Goal: Contribute content: Contribute content

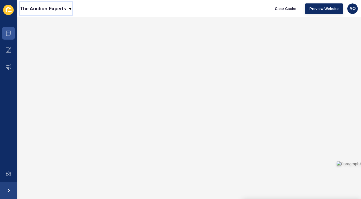
click at [72, 8] on icon at bounding box center [70, 9] width 2 height 2
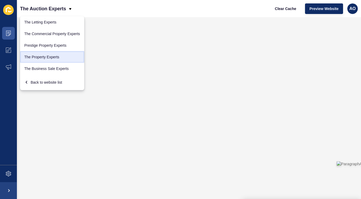
click at [57, 57] on link "The Property Experts" at bounding box center [52, 57] width 64 height 12
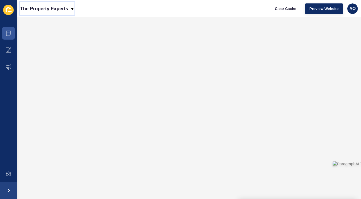
click at [72, 7] on icon at bounding box center [72, 9] width 4 height 4
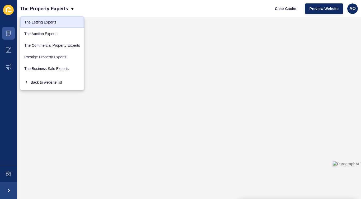
click at [55, 20] on link "The Letting Experts" at bounding box center [52, 22] width 64 height 12
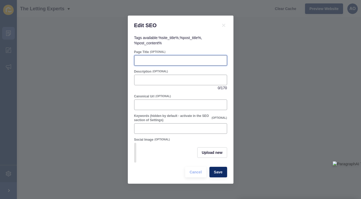
click at [142, 62] on input "Page Title" at bounding box center [181, 60] width 86 height 5
paste input "Tapping Into The Home-Working Trend: A Guide For Buy-To-Let Landlords"
type input "Tapping Into The Home-Working Trend: A Guide For Buy-To-Let Landlords"
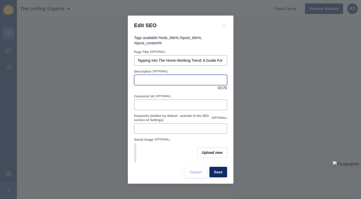
click at [142, 79] on input "Description" at bounding box center [181, 79] width 86 height 5
paste input "Transform your Battersea rental to appeal to hybrid workers. Discover workspace…"
drag, startPoint x: 154, startPoint y: 81, endPoint x: 227, endPoint y: 83, distance: 73.2
click at [227, 83] on div "Transform your Battersea rental to appeal to hybrid workers. Discover workspace…" at bounding box center [180, 80] width 93 height 11
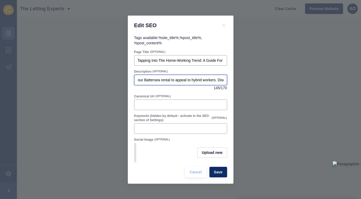
scroll to position [0, 0]
drag, startPoint x: 166, startPoint y: 80, endPoint x: 183, endPoint y: 80, distance: 16.9
click at [183, 80] on input "Transform your Battersea rental to appeal to hybrid workers. Discover workspace…" at bounding box center [181, 79] width 86 height 5
type input "Transform your rental to appeal to hybrid workers. Discover workspace ideas, ga…"
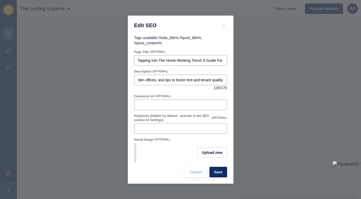
scroll to position [0, 0]
click at [193, 91] on div "Description (OPTIONAL) Transform your rental to appeal to hybrid workers. Disco…" at bounding box center [181, 80] width 94 height 22
click at [206, 150] on button "Upload new" at bounding box center [212, 152] width 30 height 11
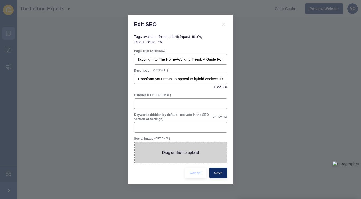
click at [184, 154] on span at bounding box center [181, 152] width 92 height 21
click at [135, 142] on input "Drag or click to upload" at bounding box center [135, 142] width 0 height 0
type input "C:\fakepath\landlords-home-working-.jpg"
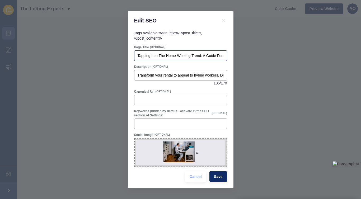
drag, startPoint x: 137, startPoint y: 56, endPoint x: 223, endPoint y: 56, distance: 85.9
click at [223, 56] on div "Tapping Into The Home-Working Trend: A Guide For Buy-To-Let Landlords" at bounding box center [180, 55] width 93 height 11
click at [215, 175] on span "Save" at bounding box center [218, 176] width 9 height 5
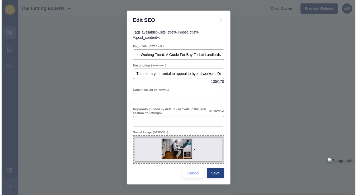
scroll to position [0, 0]
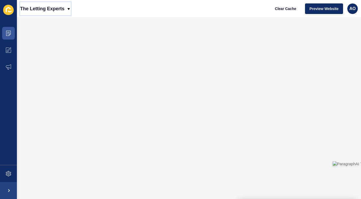
click at [68, 8] on icon at bounding box center [69, 9] width 4 height 4
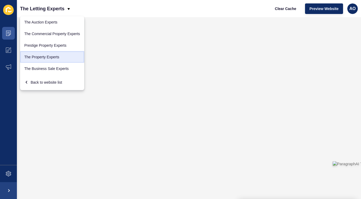
click at [56, 54] on link "The Property Experts" at bounding box center [52, 57] width 64 height 12
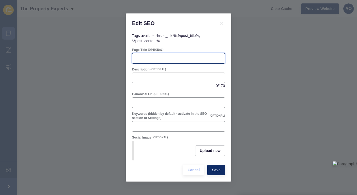
click at [144, 60] on input "Page Title" at bounding box center [179, 58] width 86 height 5
paste input "Tapping Into The Home-Working Trend: A Guide For Buy-To-Let Landlords"
type input "Tapping Into The Home-Working Trend: A Guide For Buy-To-Let Landlords"
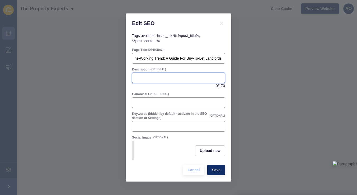
scroll to position [0, 0]
click at [140, 76] on input "Description" at bounding box center [179, 77] width 86 height 5
paste input "Transform your rental to appeal to hybrid workers. Discover workspace ideas, ga…"
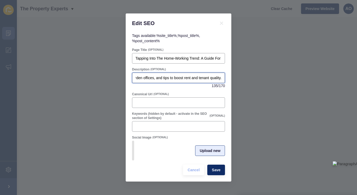
type input "Transform your rental to appeal to hybrid workers. Discover workspace ideas, ga…"
click at [212, 151] on span "Upload new" at bounding box center [210, 150] width 21 height 5
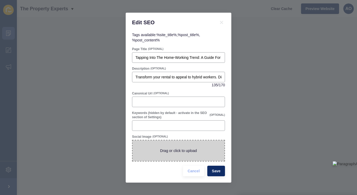
click at [173, 148] on span at bounding box center [179, 151] width 92 height 21
click at [133, 141] on input "Drag or click to upload" at bounding box center [133, 141] width 0 height 0
type input "C:\fakepath\landlords-home-working-.jpg"
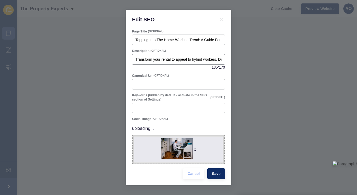
scroll to position [2, 0]
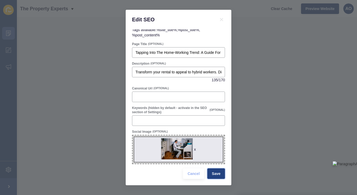
click at [215, 171] on span "Save" at bounding box center [216, 173] width 9 height 5
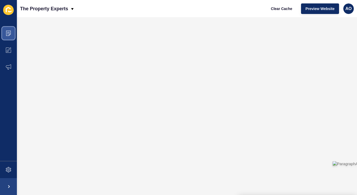
click at [8, 31] on icon at bounding box center [8, 33] width 5 height 5
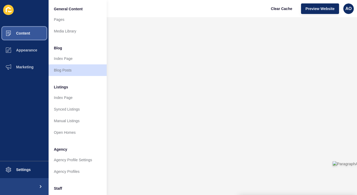
click at [29, 33] on span "Content" at bounding box center [14, 33] width 31 height 4
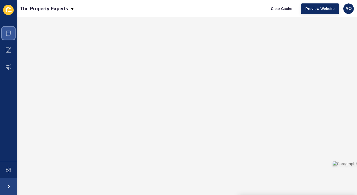
click at [12, 33] on span at bounding box center [8, 33] width 17 height 17
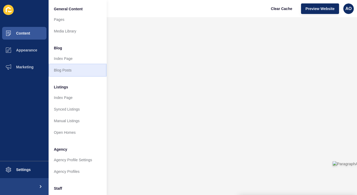
click at [68, 69] on link "Blog Posts" at bounding box center [78, 70] width 58 height 12
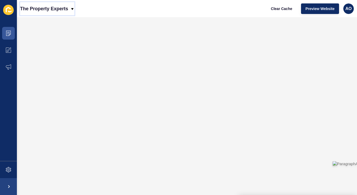
click at [72, 7] on icon at bounding box center [72, 9] width 4 height 4
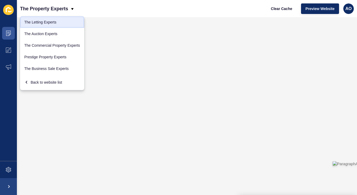
click at [49, 21] on link "The Letting Experts" at bounding box center [52, 22] width 64 height 12
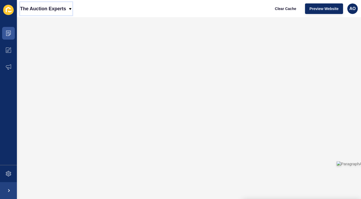
click at [70, 8] on icon at bounding box center [70, 9] width 2 height 2
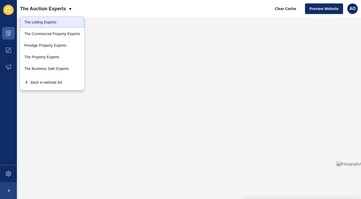
click at [52, 20] on link "The Letting Experts" at bounding box center [52, 22] width 64 height 12
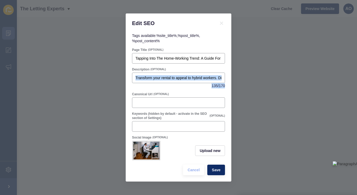
drag, startPoint x: 135, startPoint y: 78, endPoint x: 278, endPoint y: 85, distance: 143.1
click at [278, 85] on div "Edit SEO Tags available: %site_title% , %post_title% , %post_content% Page Titl…" at bounding box center [178, 97] width 357 height 195
click at [206, 75] on input "Transform your rental to appeal to hybrid workers. Discover workspace ideas, ga…" at bounding box center [179, 77] width 86 height 5
drag, startPoint x: 135, startPoint y: 78, endPoint x: 186, endPoint y: 78, distance: 50.5
click at [186, 78] on div "Transform your rental to appeal to hybrid workers. Discover workspace ideas, ga…" at bounding box center [178, 78] width 93 height 11
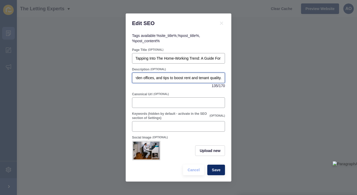
scroll to position [0, 151]
drag, startPoint x: 136, startPoint y: 79, endPoint x: 226, endPoint y: 80, distance: 90.6
click at [226, 80] on div "Tags available: %site_title% , %post_title% , %post_content% Page Title (OPTION…" at bounding box center [179, 107] width 106 height 149
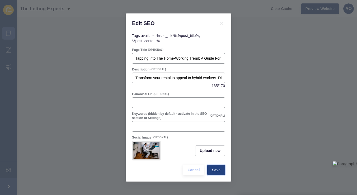
click at [212, 169] on span "Save" at bounding box center [216, 170] width 9 height 5
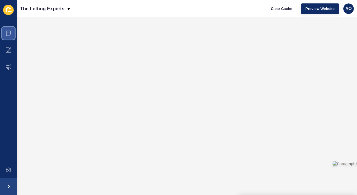
click at [9, 32] on icon at bounding box center [8, 33] width 5 height 5
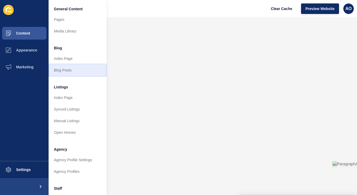
click at [63, 69] on link "Blog Posts" at bounding box center [78, 70] width 58 height 12
